Goal: Find contact information: Find contact information

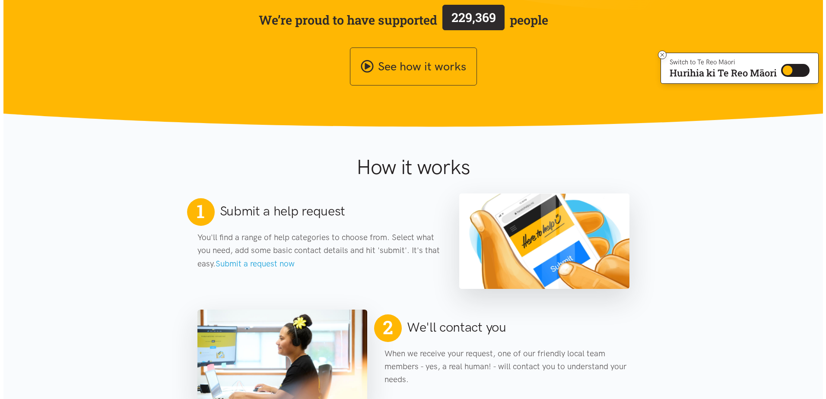
scroll to position [86, 0]
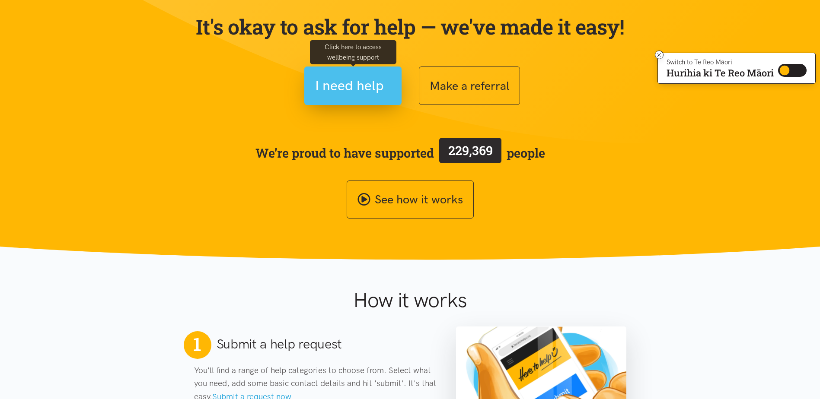
click at [379, 93] on span "I need help" at bounding box center [349, 86] width 69 height 22
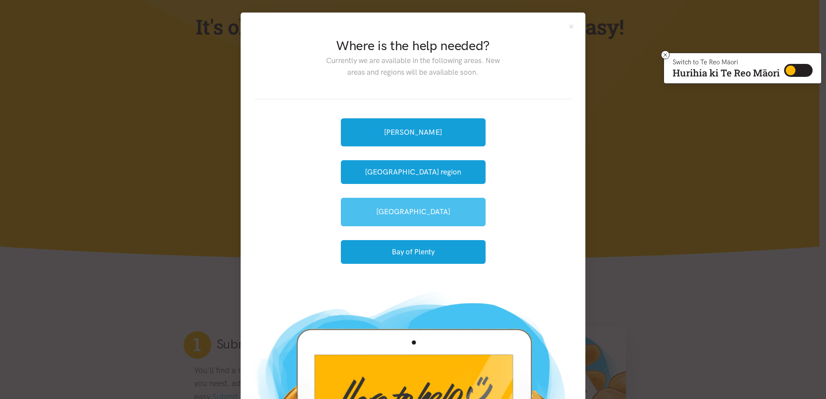
click at [414, 212] on link "[GEOGRAPHIC_DATA]" at bounding box center [413, 212] width 145 height 28
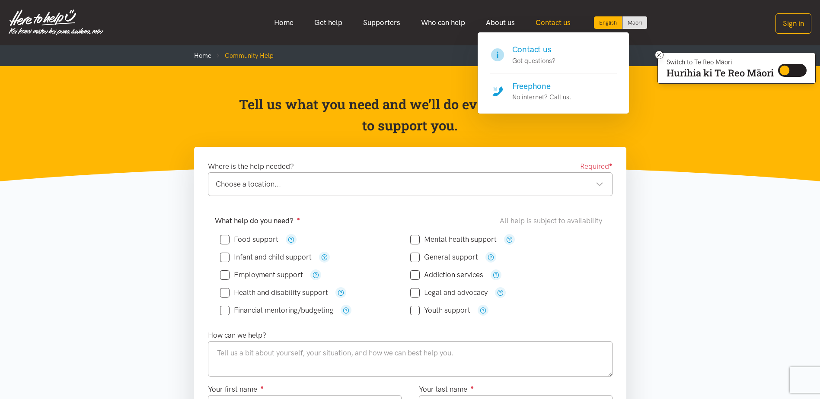
click at [549, 25] on link "Contact us" at bounding box center [553, 22] width 56 height 19
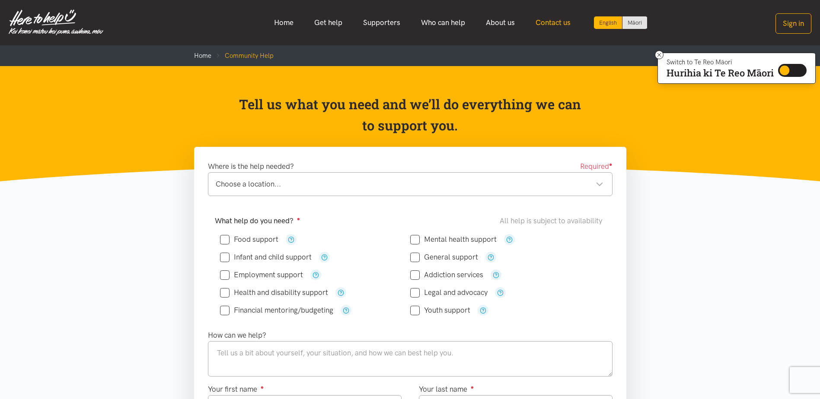
click at [550, 23] on link "Contact us" at bounding box center [553, 22] width 56 height 19
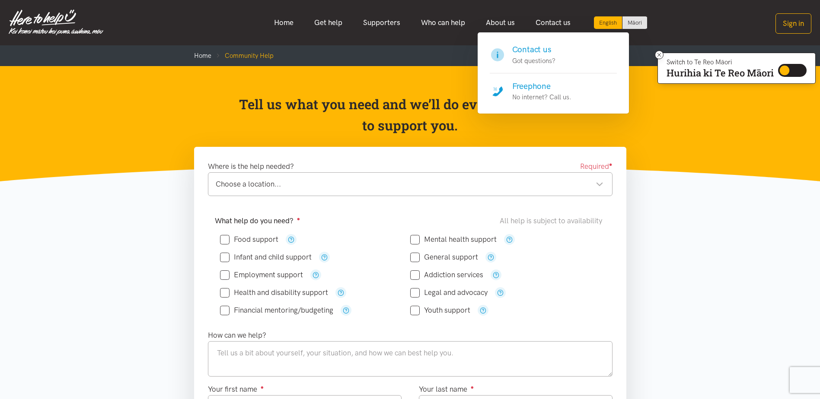
click at [532, 86] on h4 "Freephone" at bounding box center [541, 86] width 59 height 12
